Goal: Complete application form

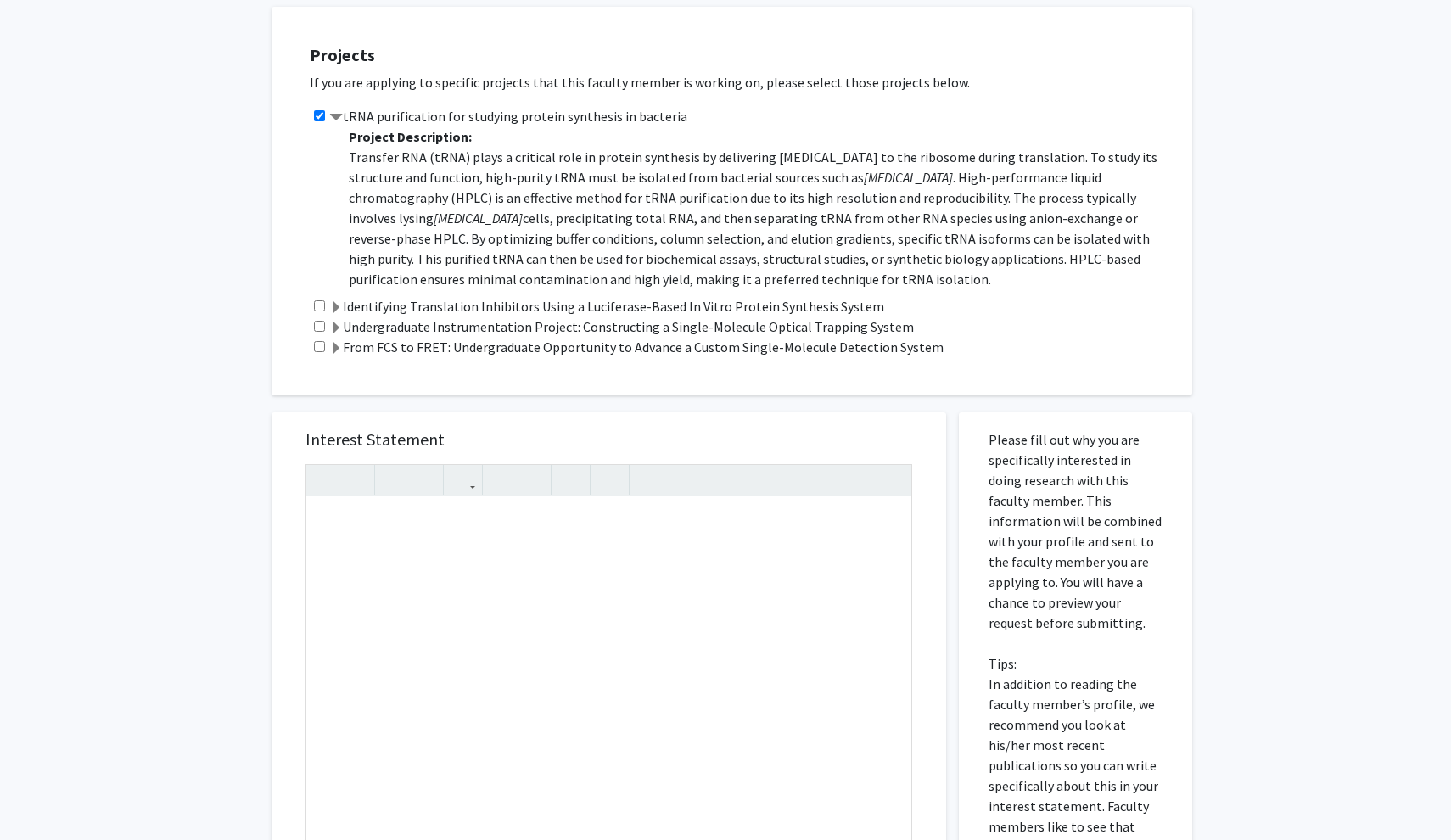
scroll to position [350, 0]
click at [397, 546] on div "Note to users with screen readers: Please press Alt+0 or Option+0 to deactivate…" at bounding box center [609, 689] width 605 height 388
paste div "Note to users with screen readers: Please press Alt+0 or Option+0 to deactivate…"
type textarea "<l>Ip dolo si Ametco Adip, e seddoeius temporincidi utlab et dol Magnaaliqu en …"
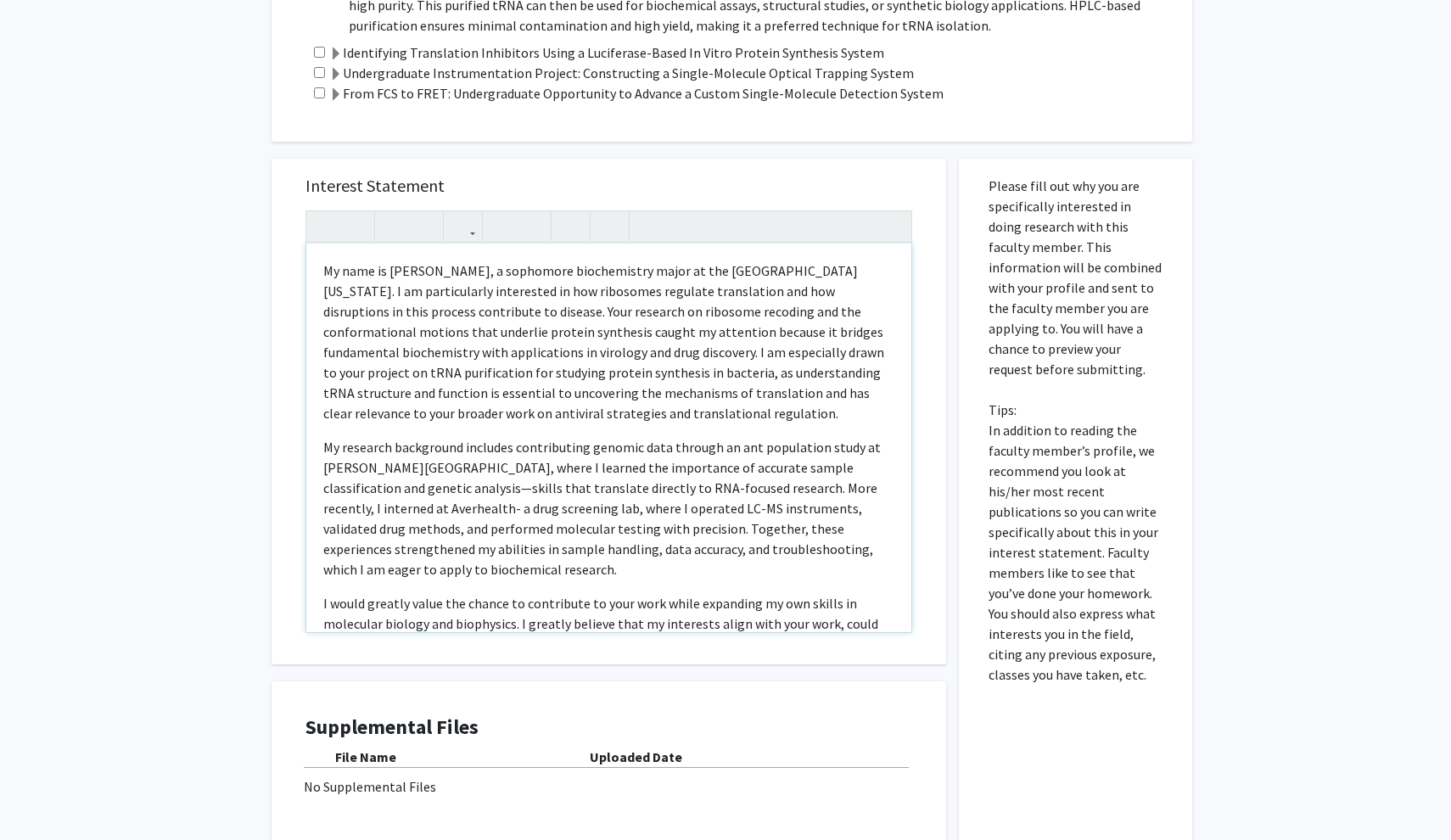
scroll to position [634, 0]
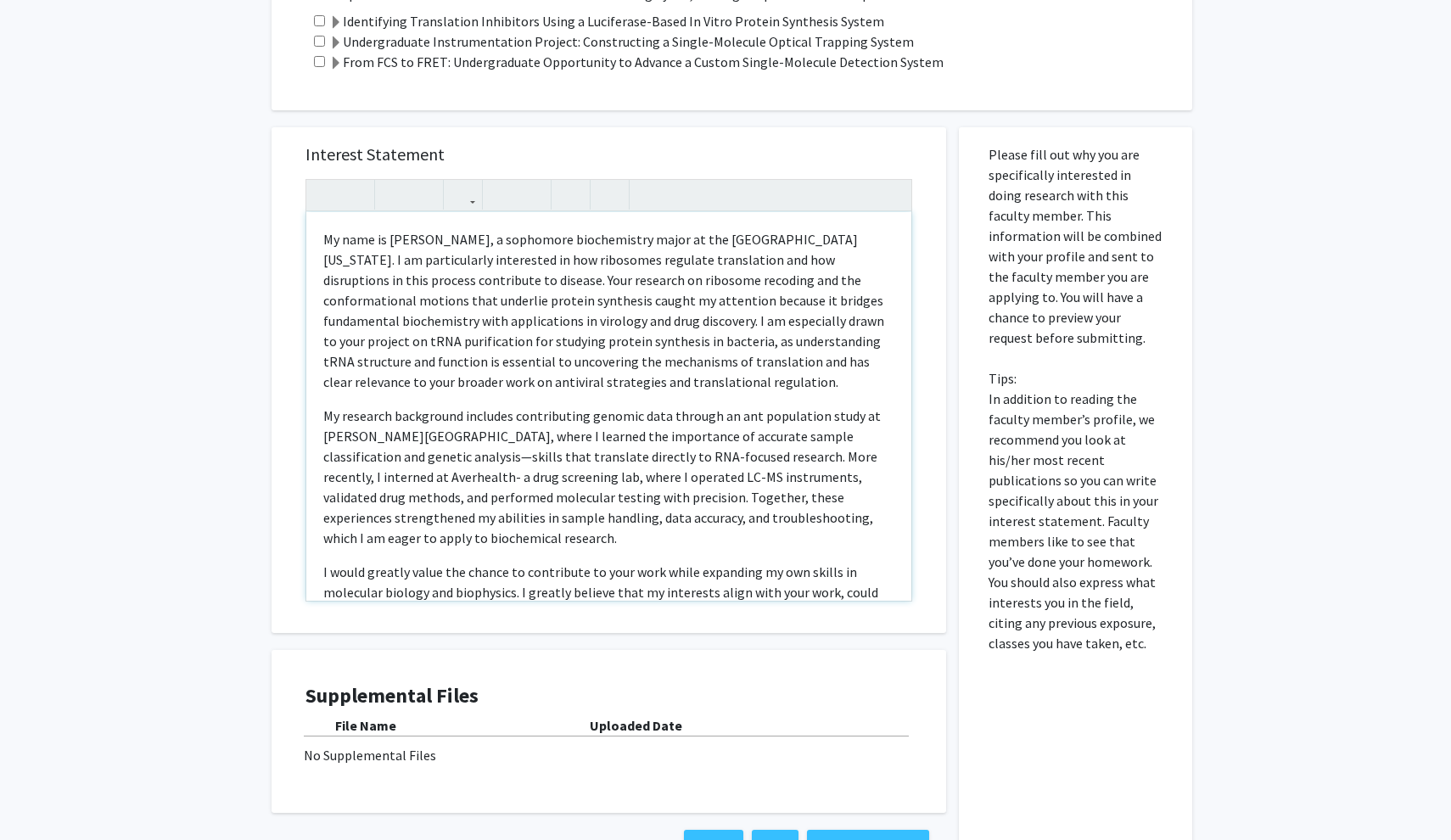
click at [440, 326] on p "My name is [PERSON_NAME], a sophomore biochemistry major at the [GEOGRAPHIC_DAT…" at bounding box center [609, 310] width 571 height 163
click at [667, 389] on p "My name is [PERSON_NAME], a sophomore biochemistry major at the [GEOGRAPHIC_DAT…" at bounding box center [609, 310] width 571 height 163
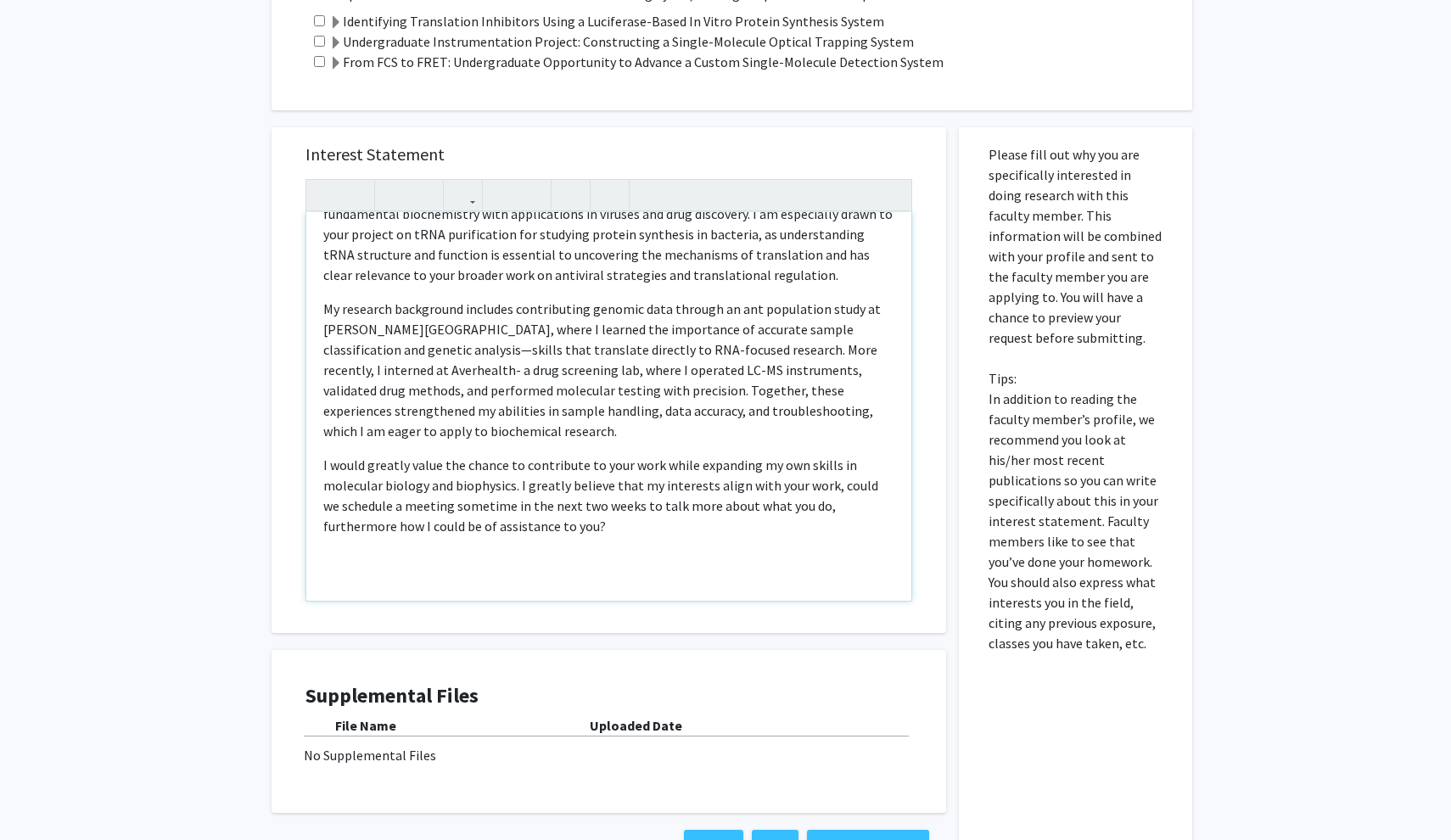
scroll to position [107, 0]
click at [829, 489] on p "I would greatly value the chance to contribute to your work while expanding my …" at bounding box center [609, 496] width 571 height 82
type textarea "<l>Ip dolo si Ametco Adip, e seddoeius temporincidi utlab et dol Magnaaliqu en …"
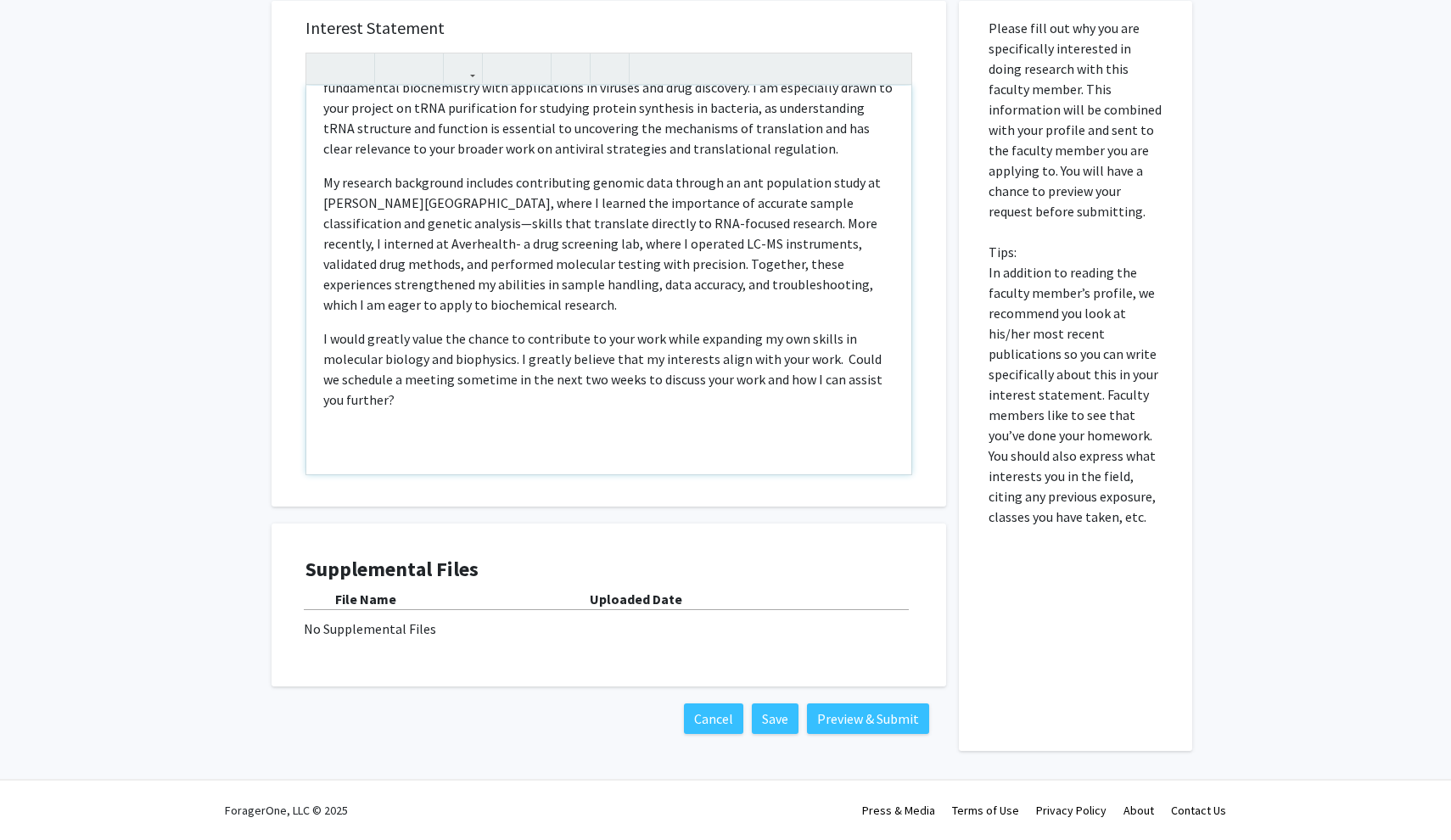
scroll to position [763, 0]
click at [862, 725] on button "Preview & Submit" at bounding box center [868, 718] width 122 height 31
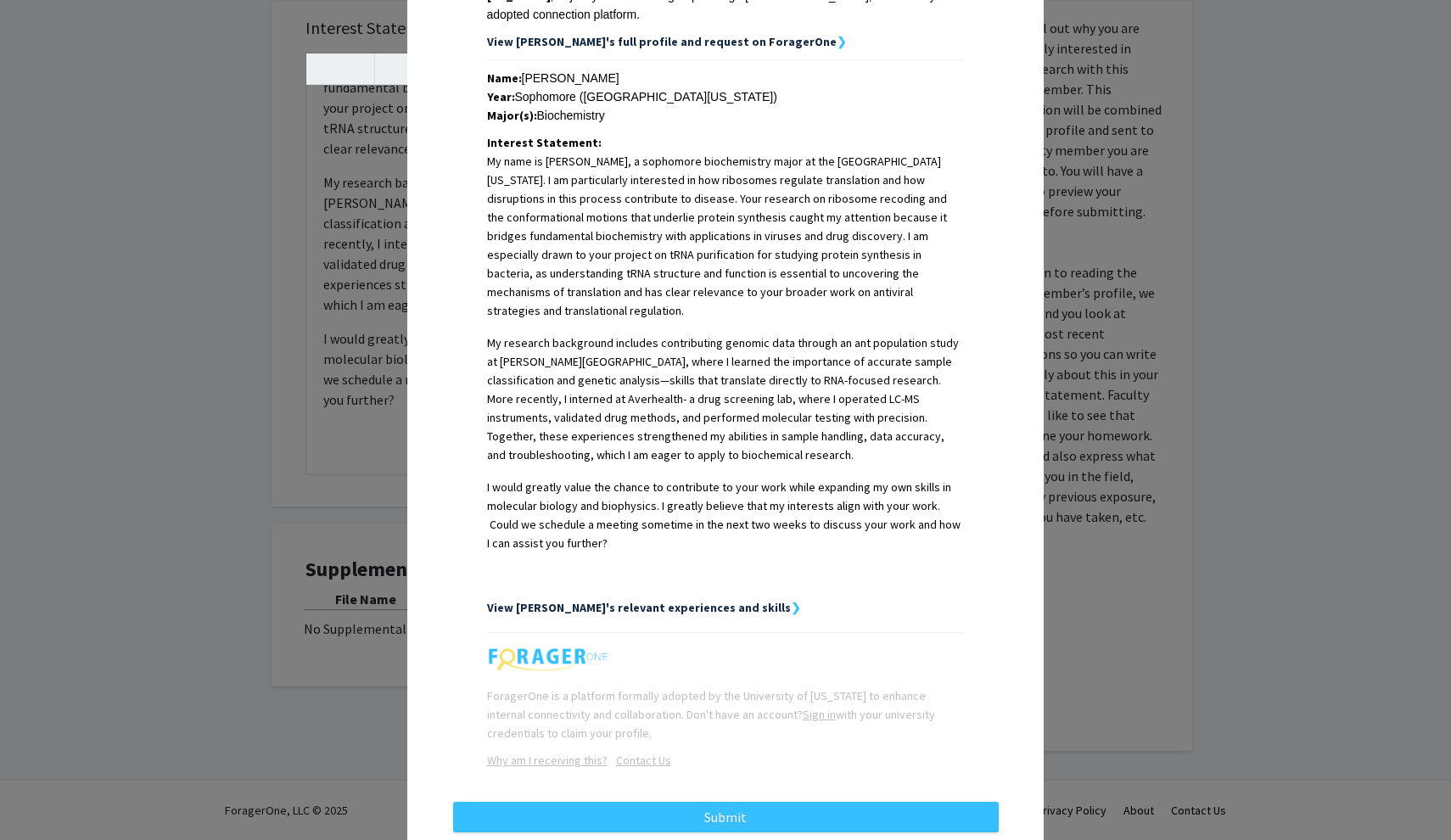
scroll to position [325, 0]
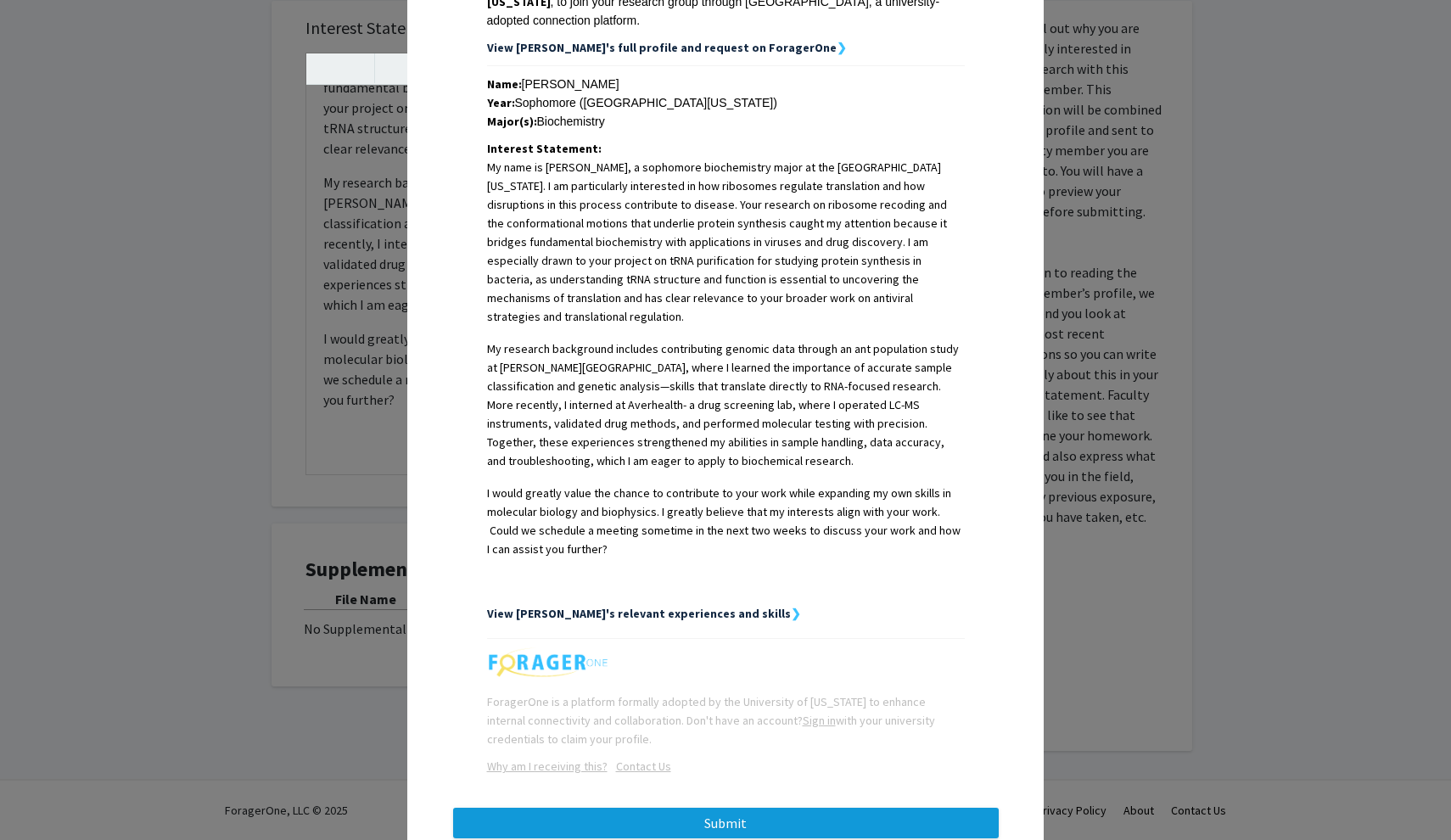
click at [747, 808] on button "Submit" at bounding box center [726, 823] width 546 height 31
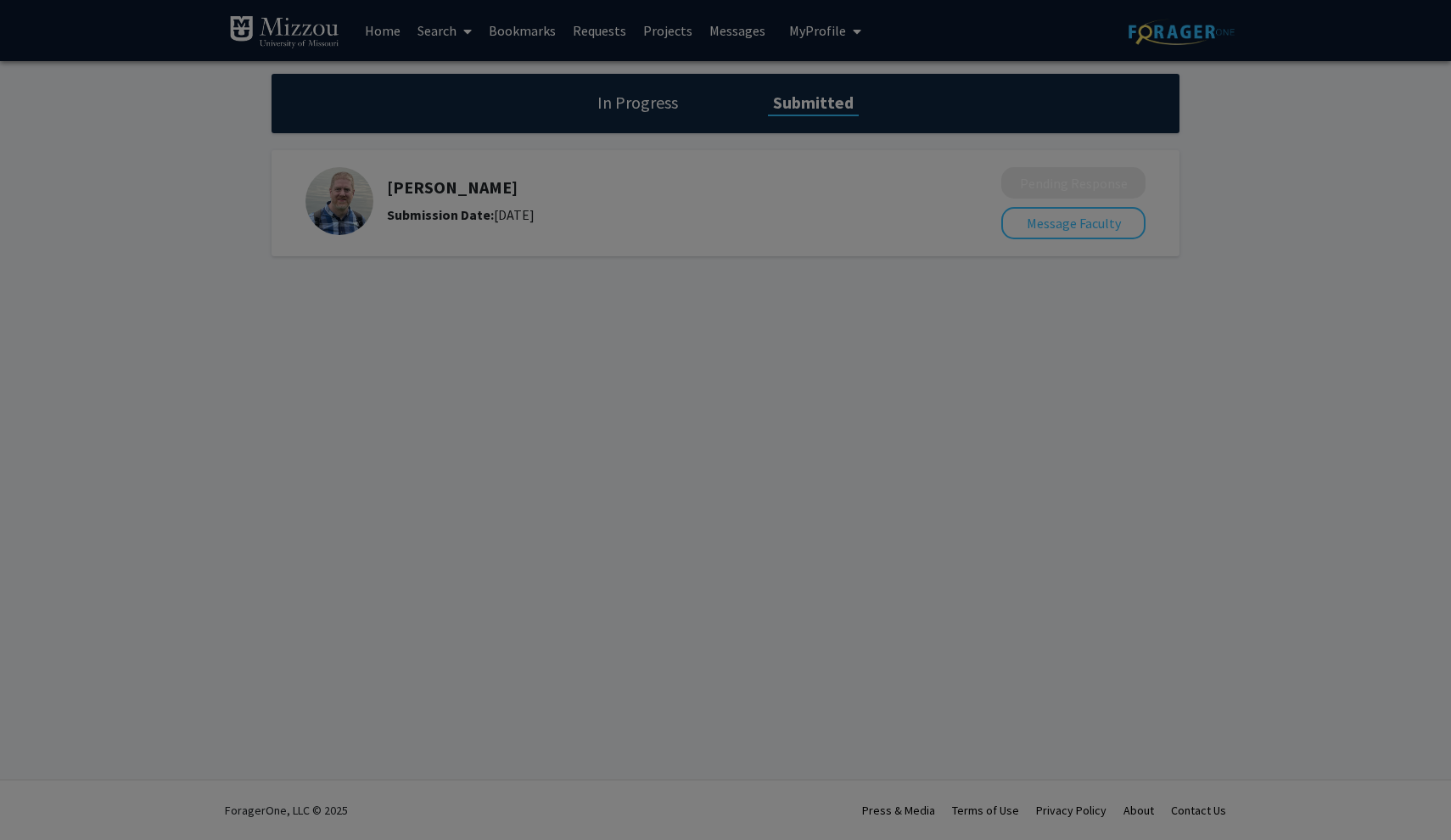
click at [826, 304] on div at bounding box center [726, 420] width 1451 height 840
